Goal: Information Seeking & Learning: Learn about a topic

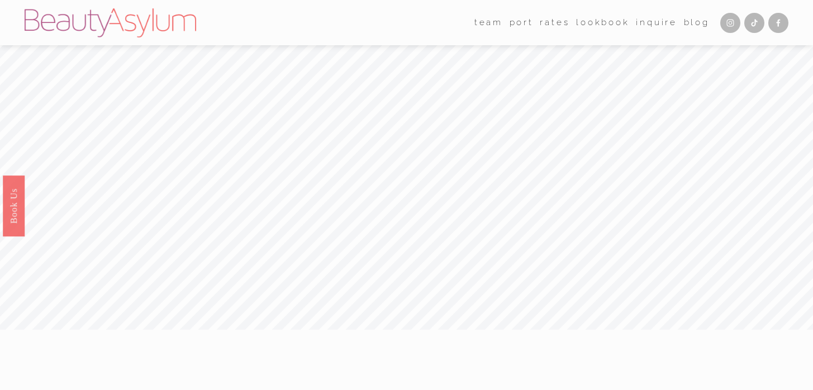
click at [559, 22] on link "Rates" at bounding box center [555, 22] width 30 height 17
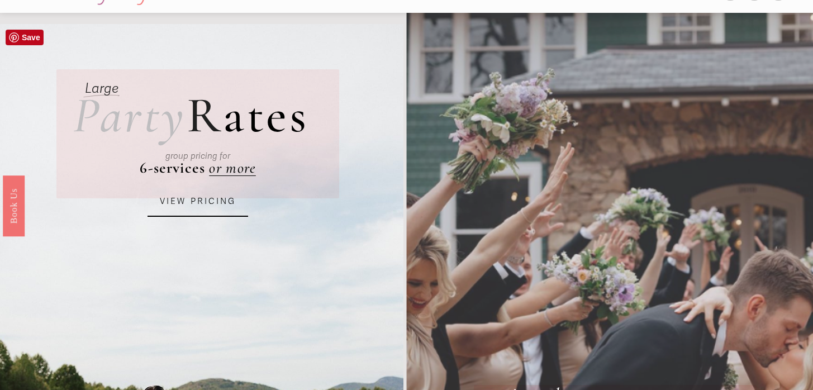
scroll to position [44, 0]
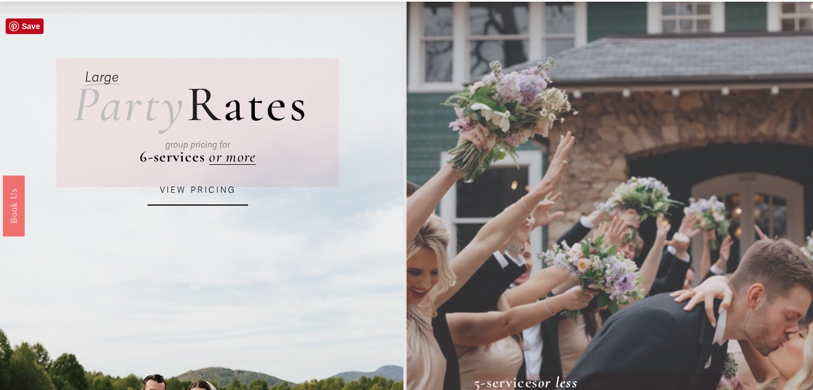
click at [224, 198] on link "VIEW PRICING" at bounding box center [198, 191] width 101 height 30
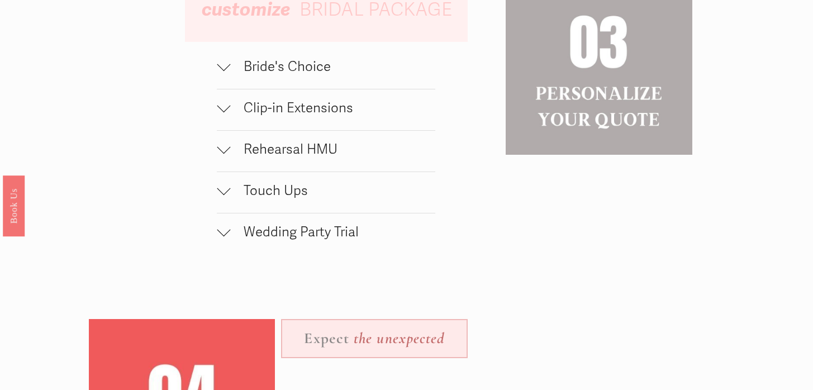
scroll to position [1095, 0]
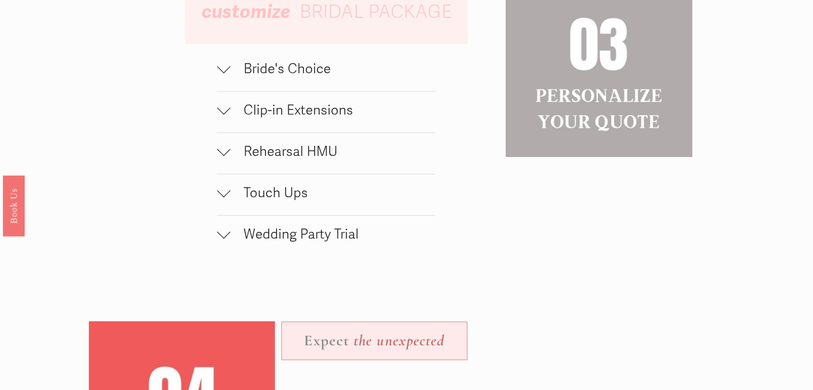
click at [268, 79] on button "Bride's Choice" at bounding box center [326, 70] width 219 height 41
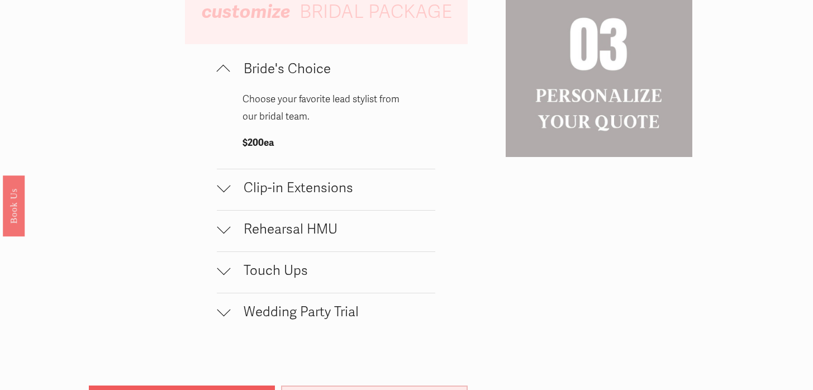
click at [268, 79] on button "Bride's Choice" at bounding box center [326, 70] width 219 height 41
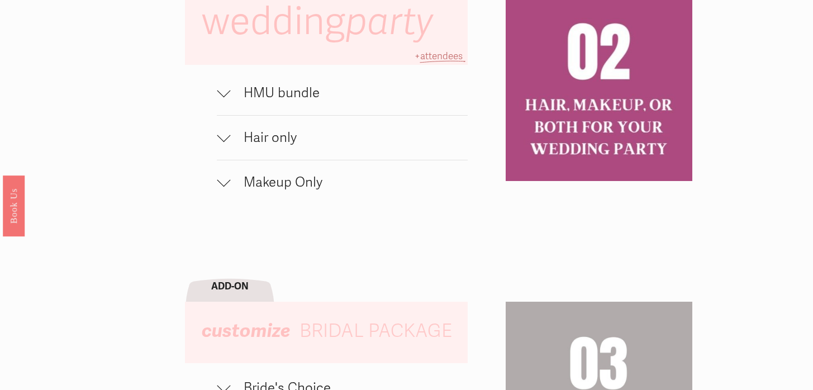
scroll to position [774, 0]
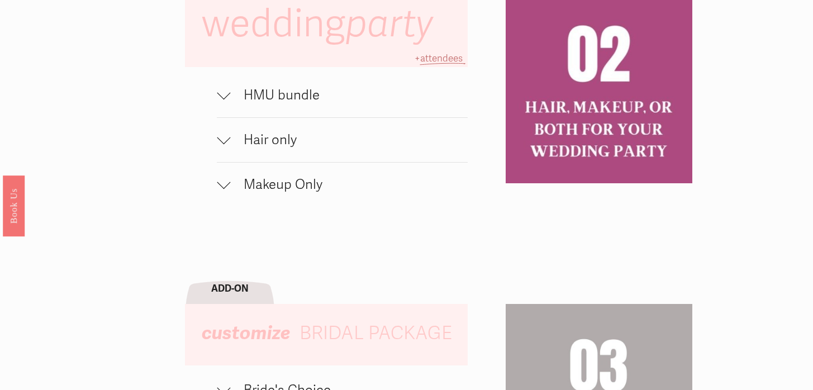
click at [268, 97] on span "HMU bundle" at bounding box center [349, 95] width 238 height 16
